Goal: Complete application form

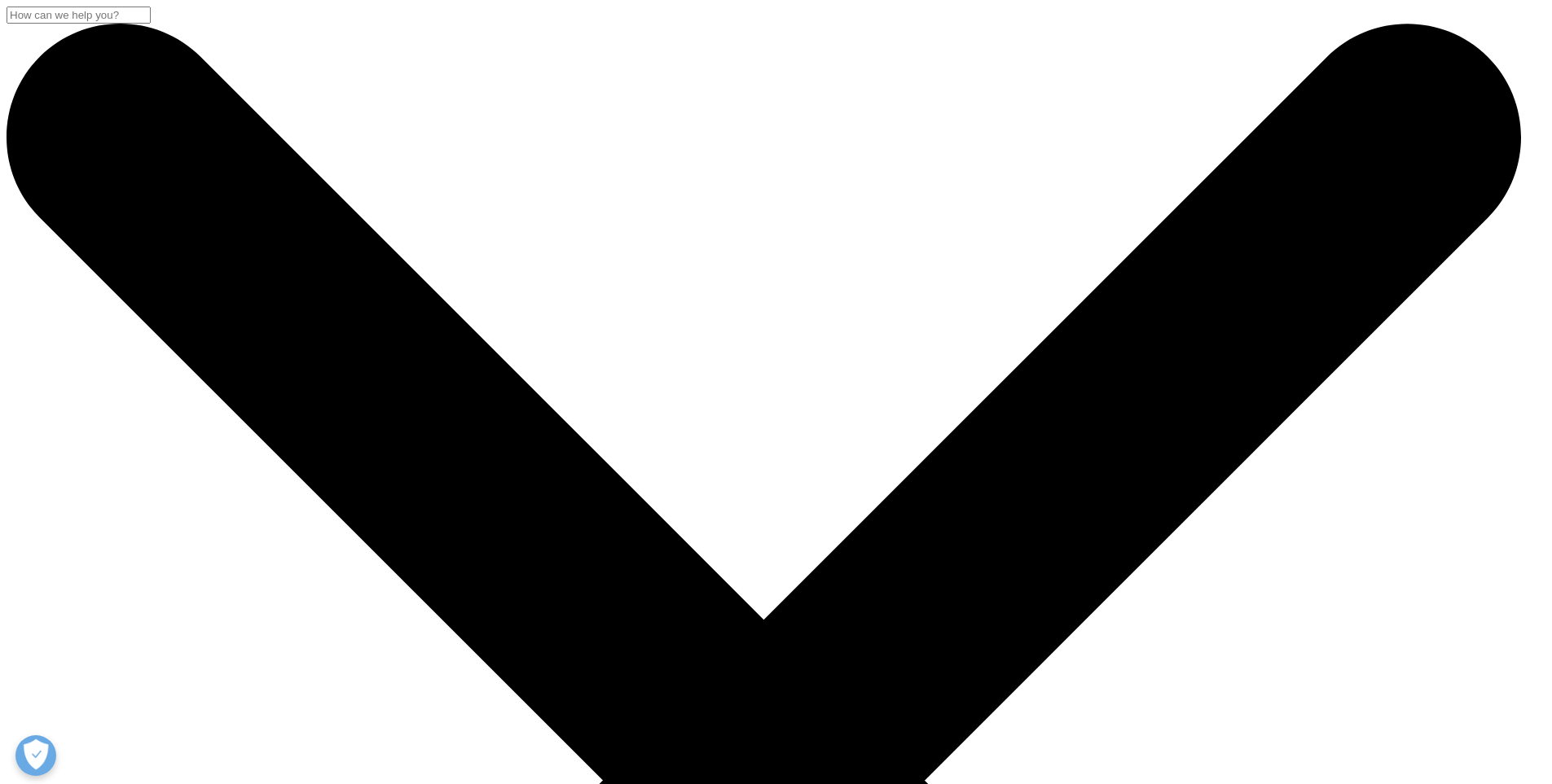
select select "Site Investigator Waiting List"
type input "[PERSON_NAME]"
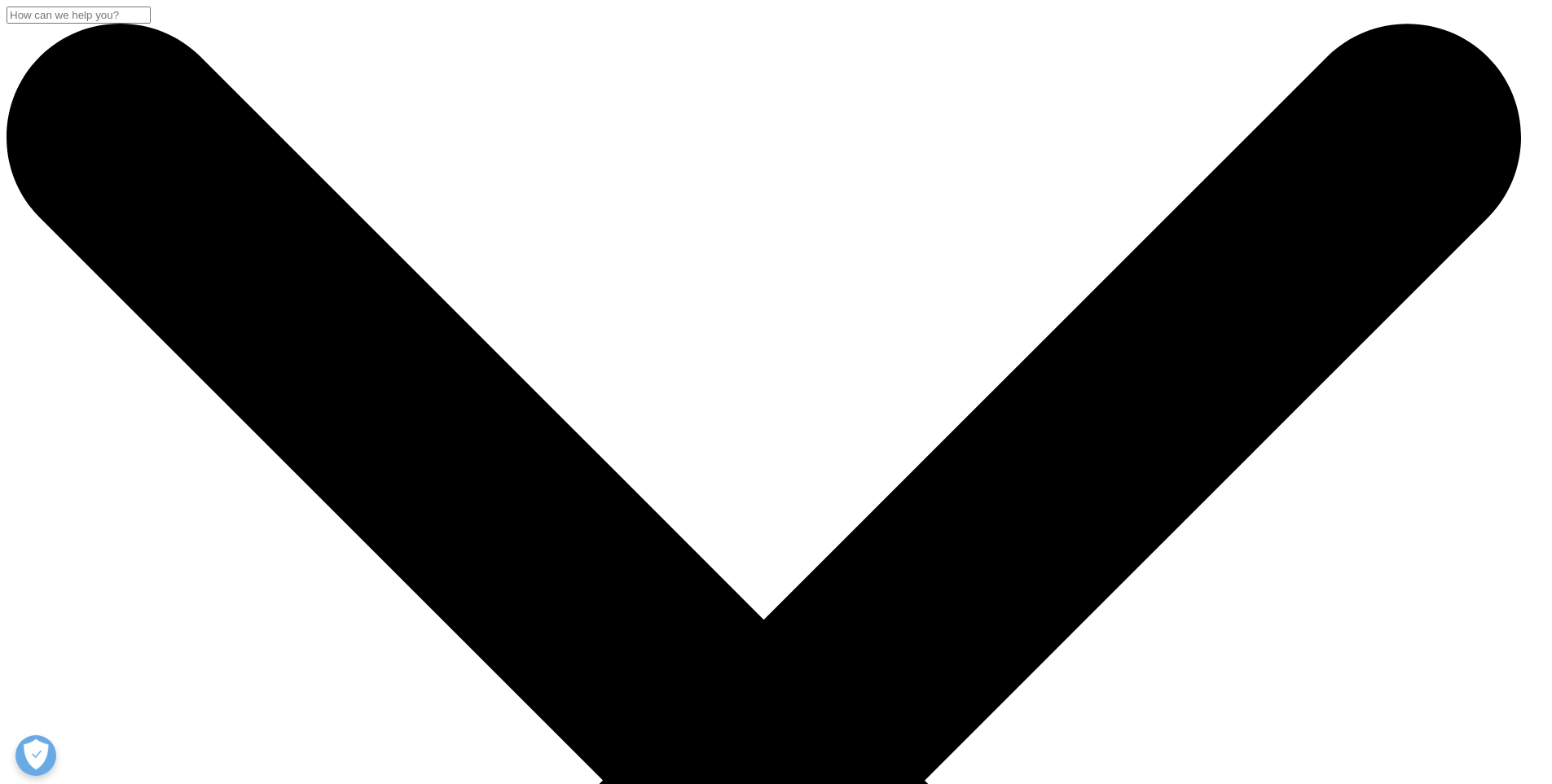
type input "SMIQ S. DE [PERSON_NAME] DE C.V"
type input "[EMAIL_ADDRESS][DOMAIN_NAME]"
select select "[GEOGRAPHIC_DATA]"
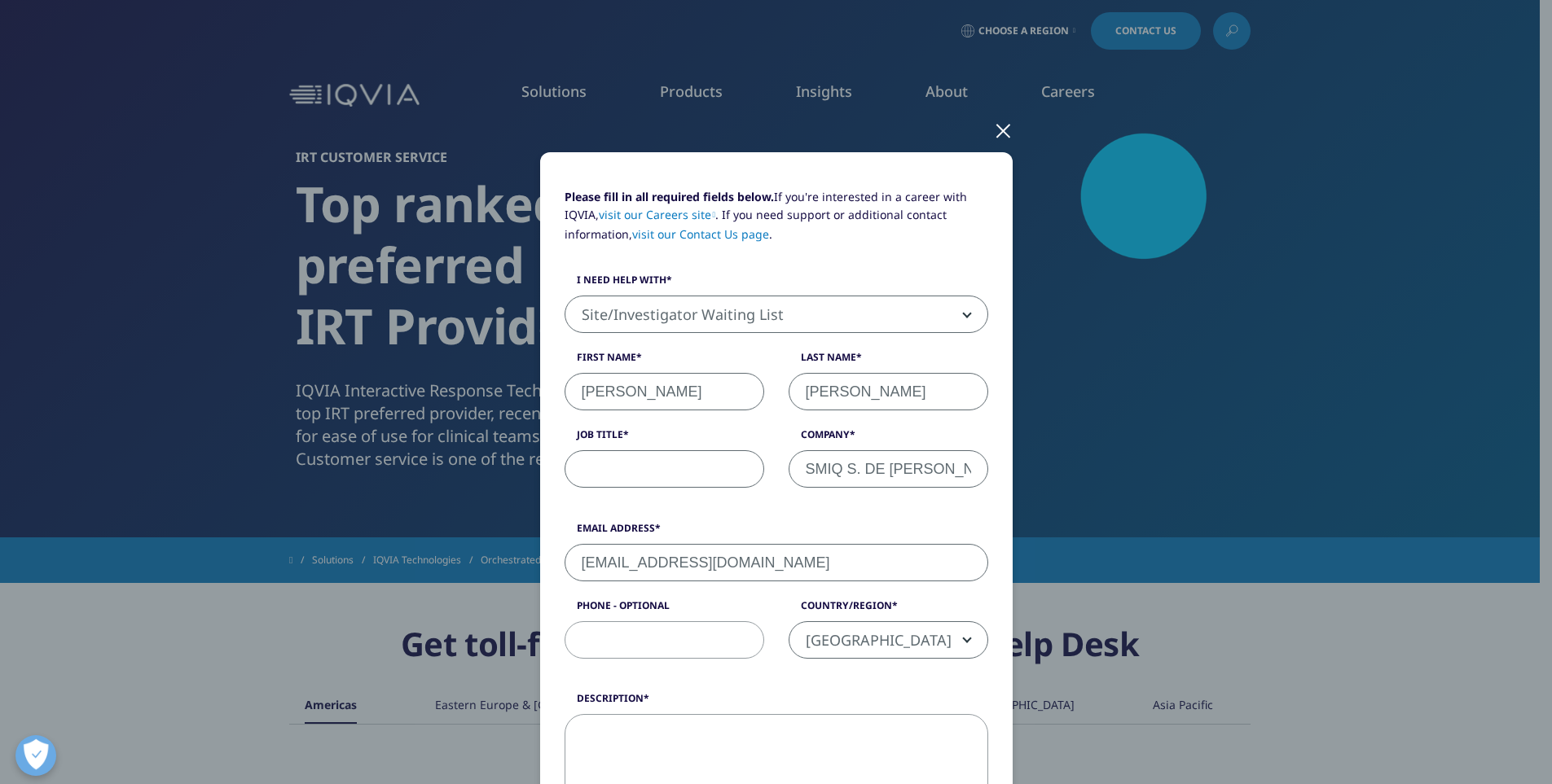
click at [658, 463] on input "Job Title" at bounding box center [664, 469] width 199 height 38
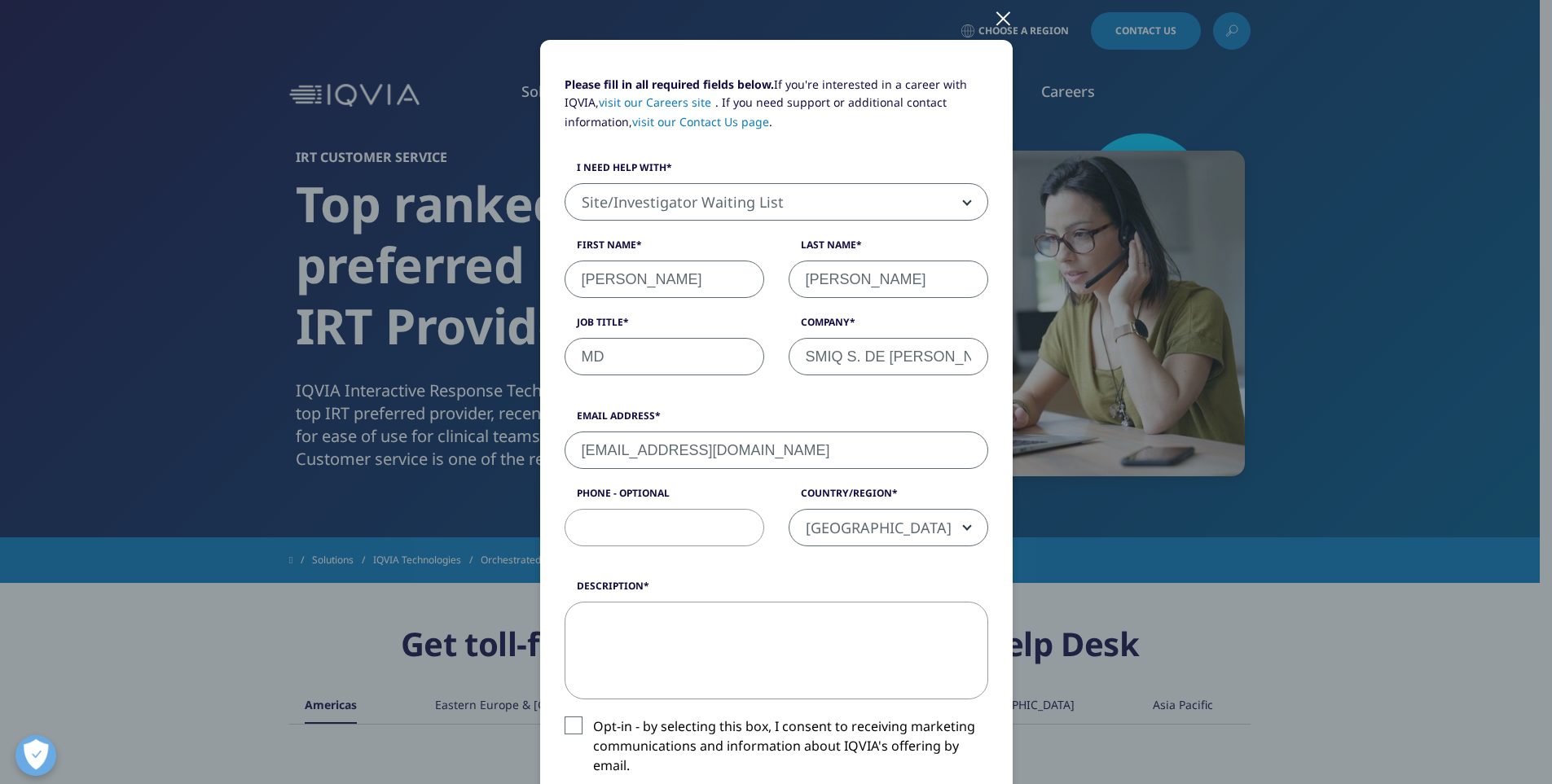
scroll to position [326, 0]
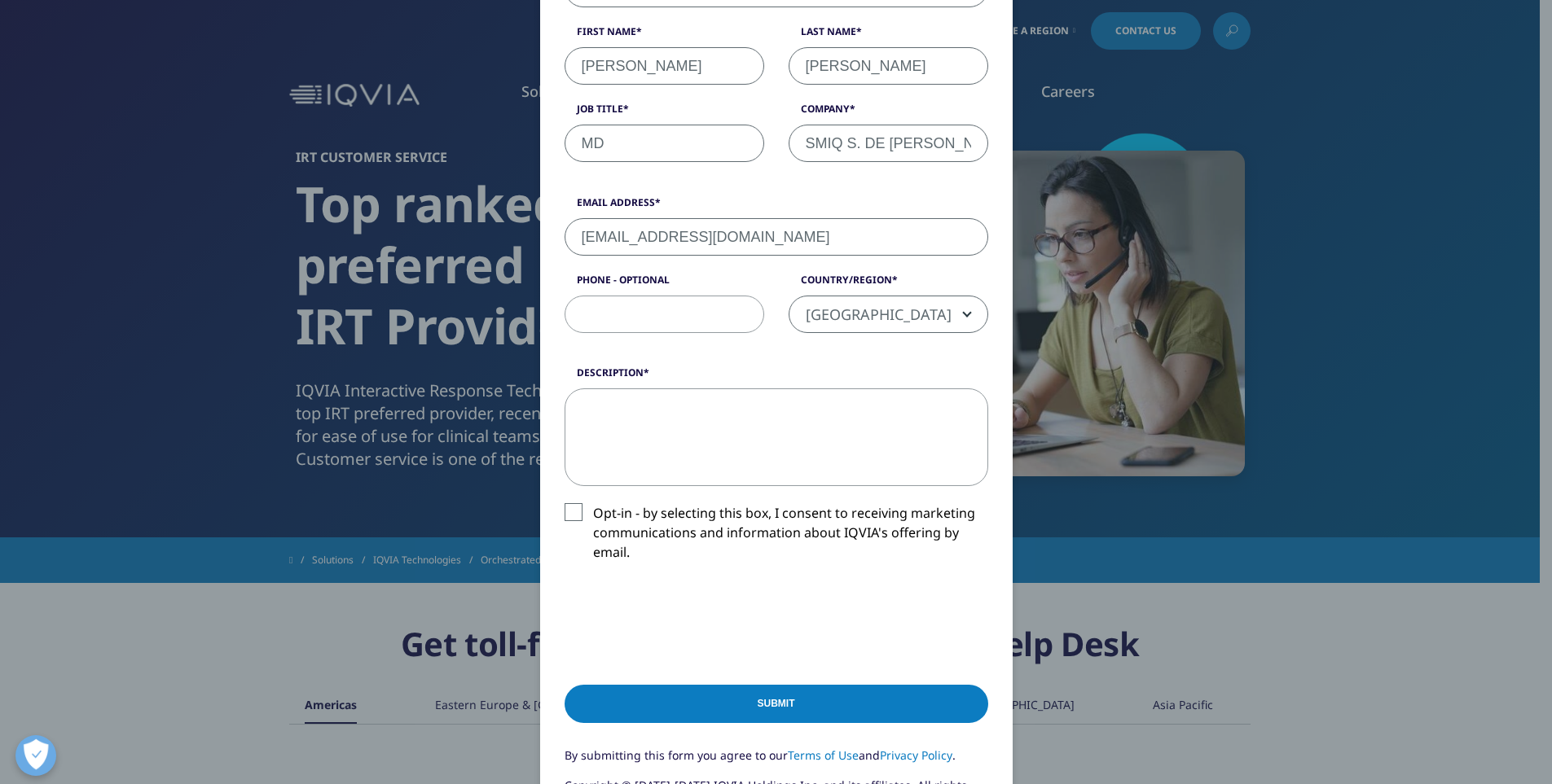
type input "MD"
click at [631, 427] on textarea "Description" at bounding box center [776, 437] width 423 height 97
type textarea "I need help to dispense drug study"
click at [776, 703] on input "Submit" at bounding box center [776, 704] width 423 height 38
